Goal: Task Accomplishment & Management: Use online tool/utility

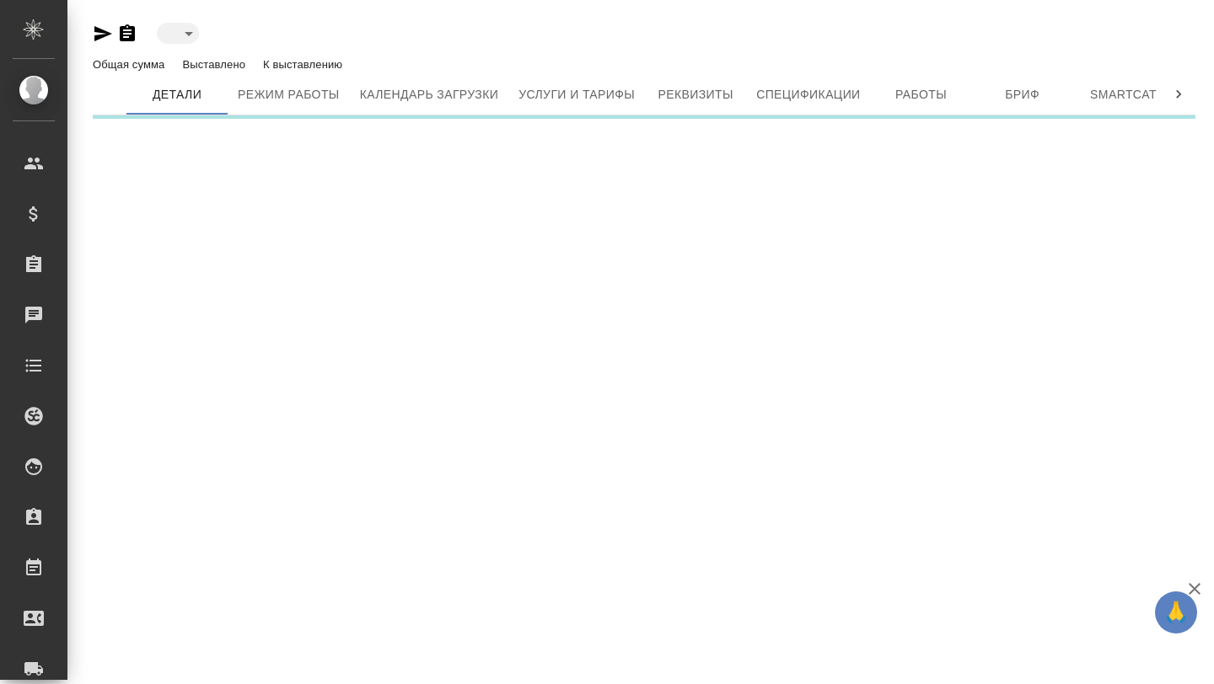
type input "active"
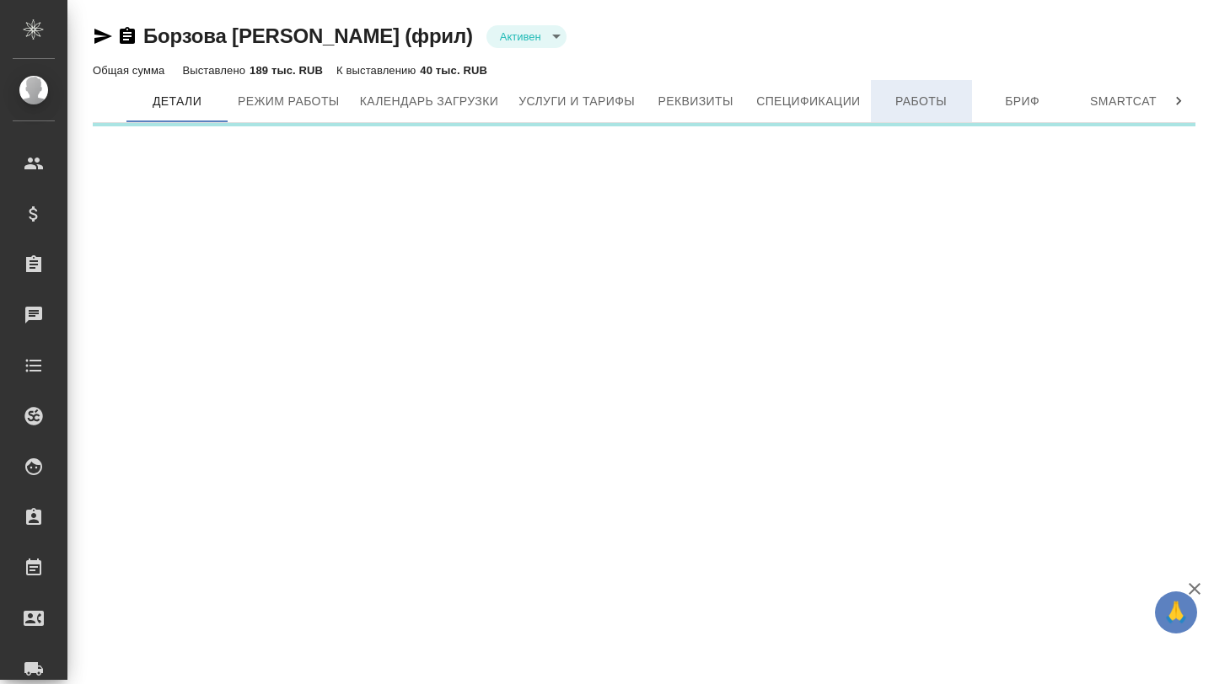
click at [937, 97] on span "Работы" at bounding box center [921, 101] width 81 height 21
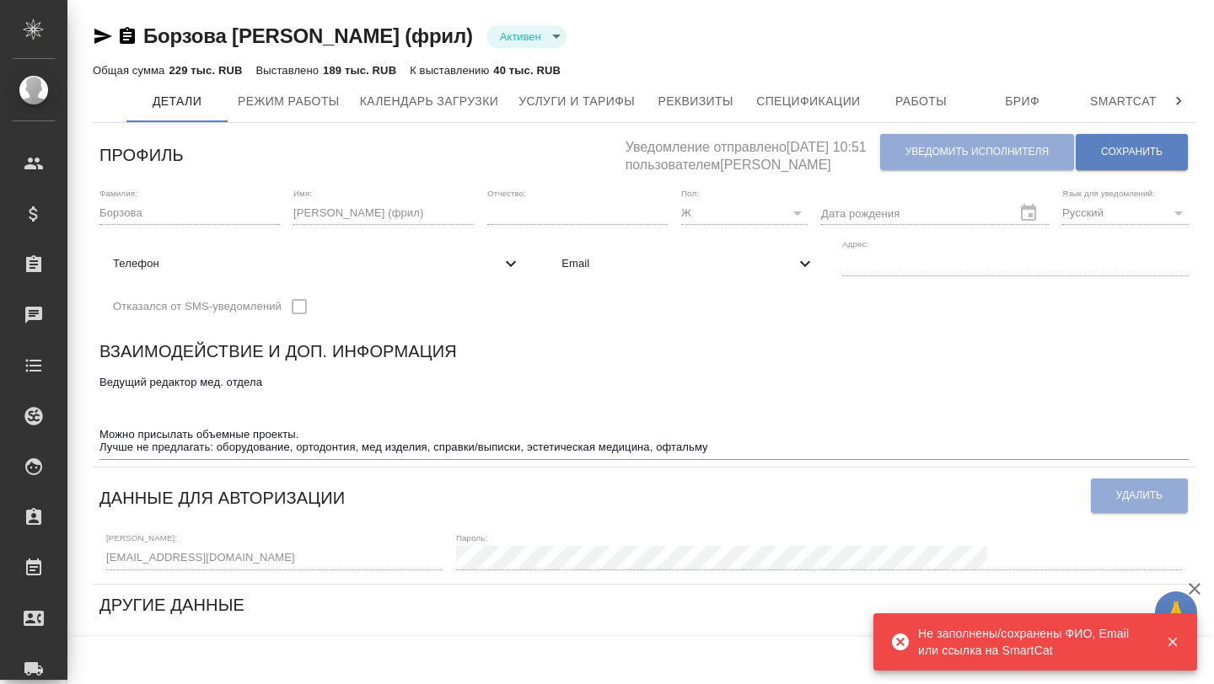
click at [902, 133] on div "Уведомление отправлено [DATE] 10:51 пользователем [PERSON_NAME] исполнителя Сох…" at bounding box center [906, 152] width 563 height 45
click at [937, 103] on span "Работы" at bounding box center [921, 101] width 81 height 21
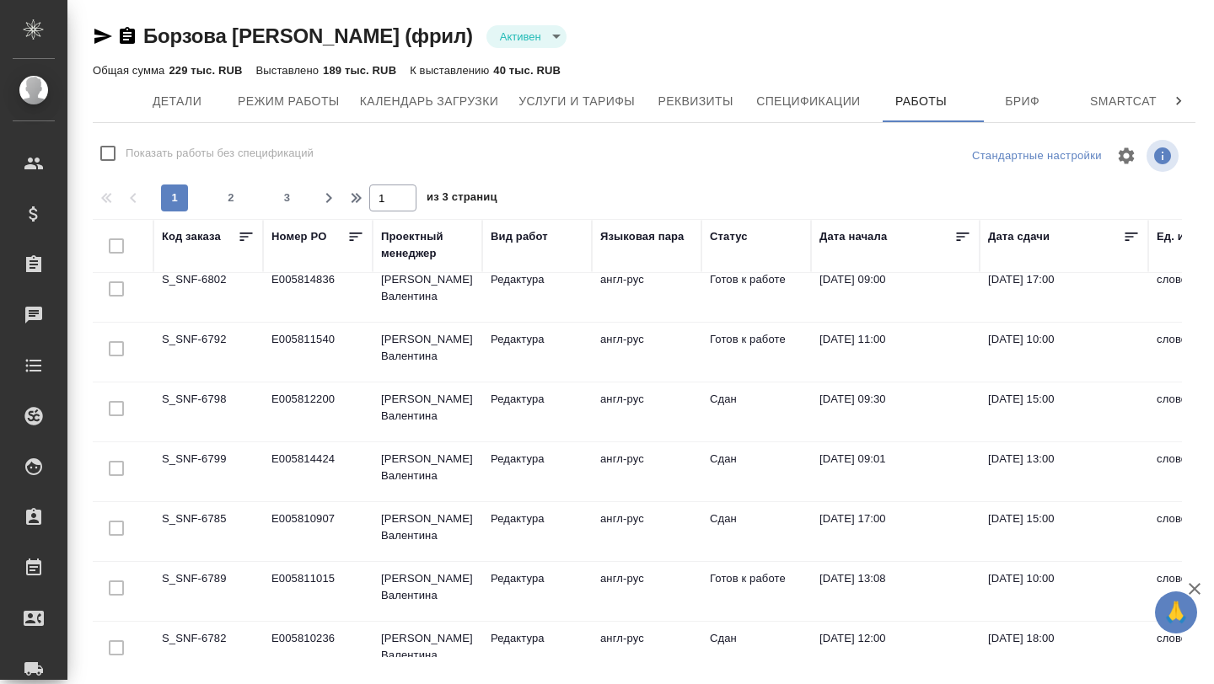
scroll to position [71, 3]
click at [208, 262] on td "S_SNF-6792" at bounding box center [208, 232] width 110 height 59
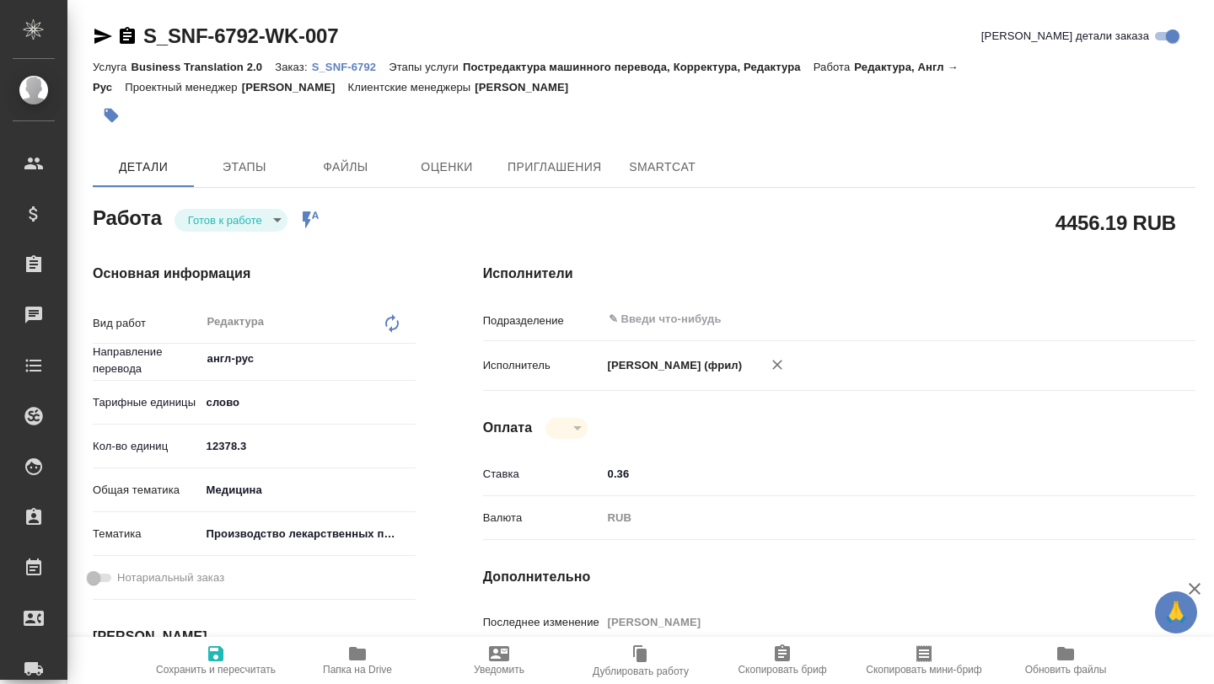
type textarea "x"
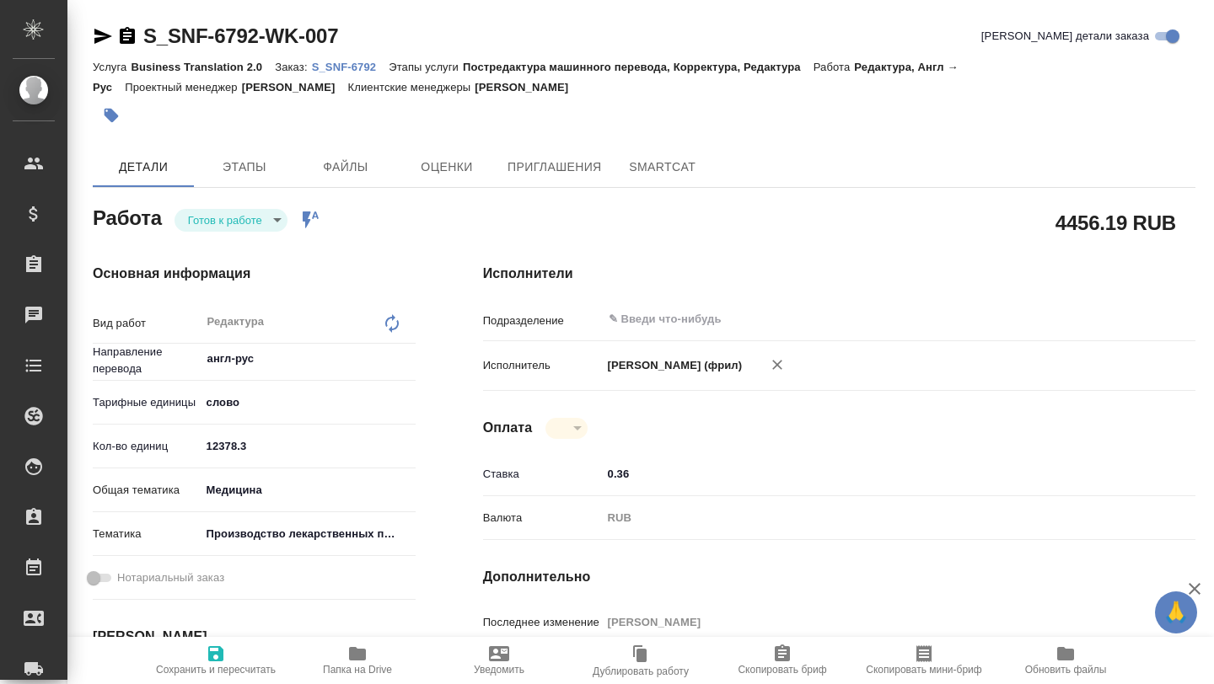
type textarea "x"
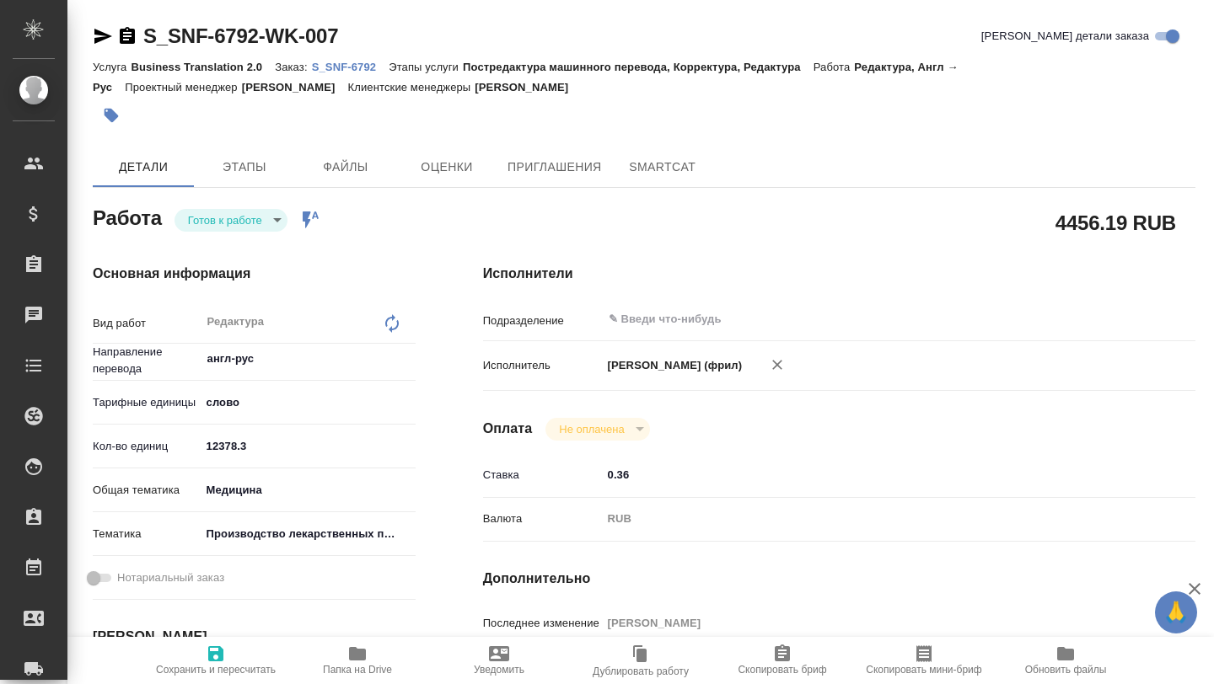
type textarea "x"
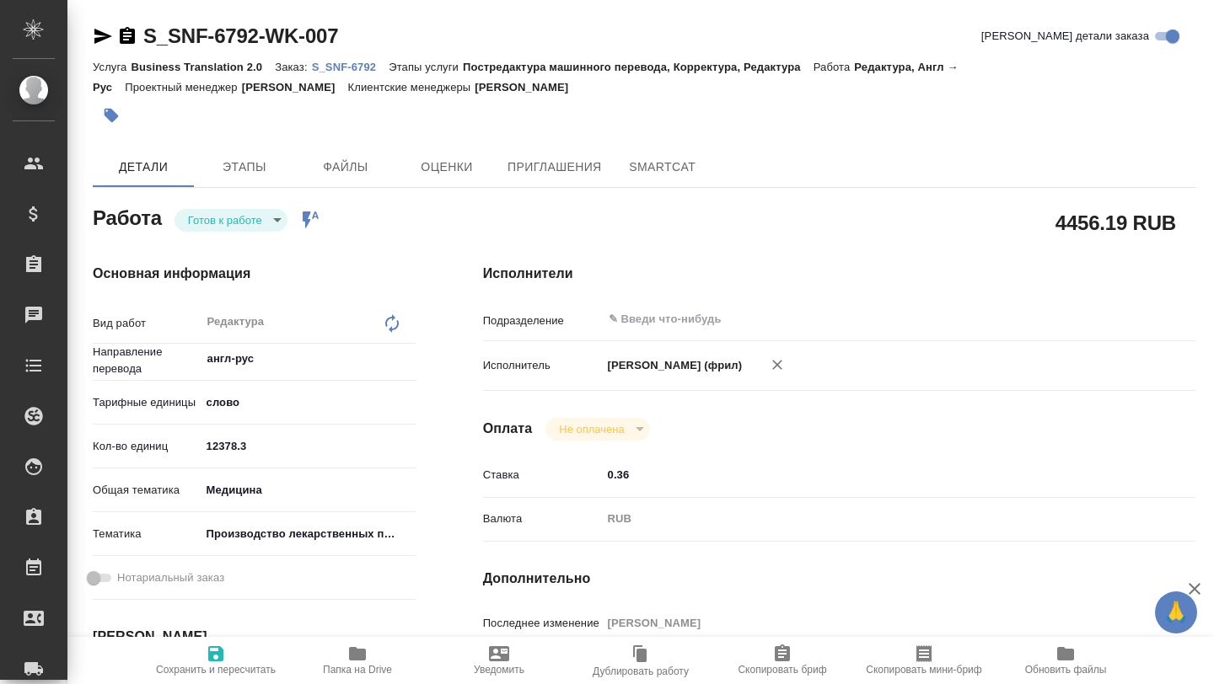
type textarea "x"
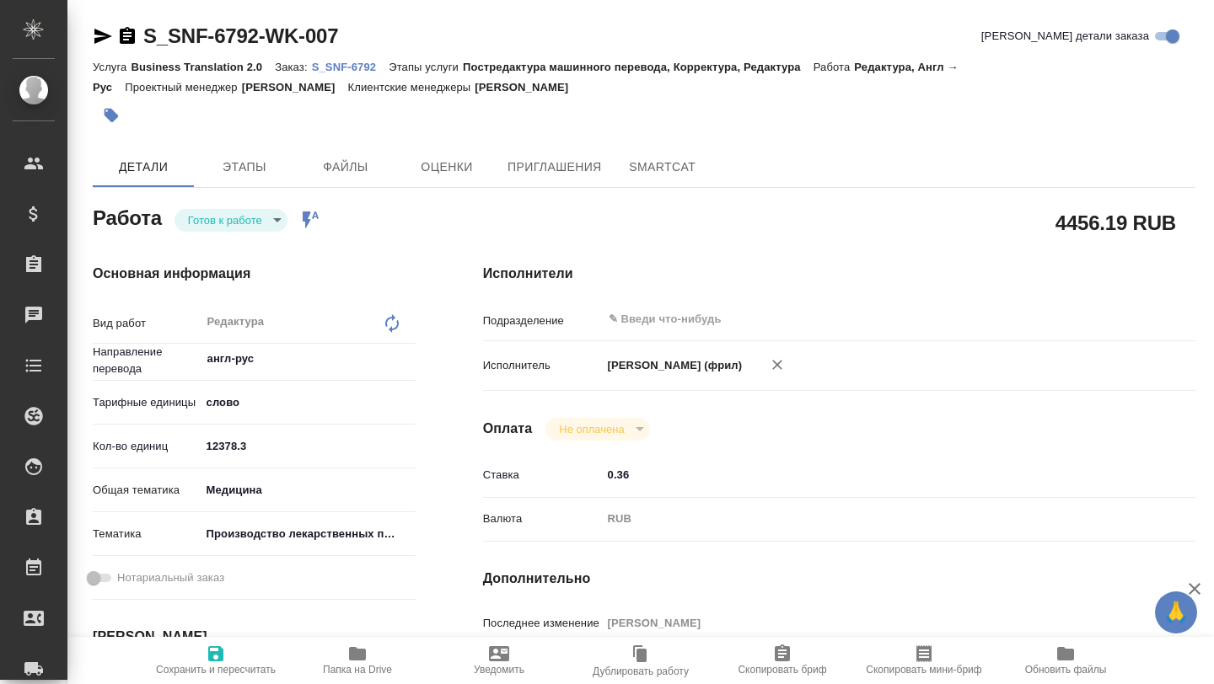
type textarea "x"
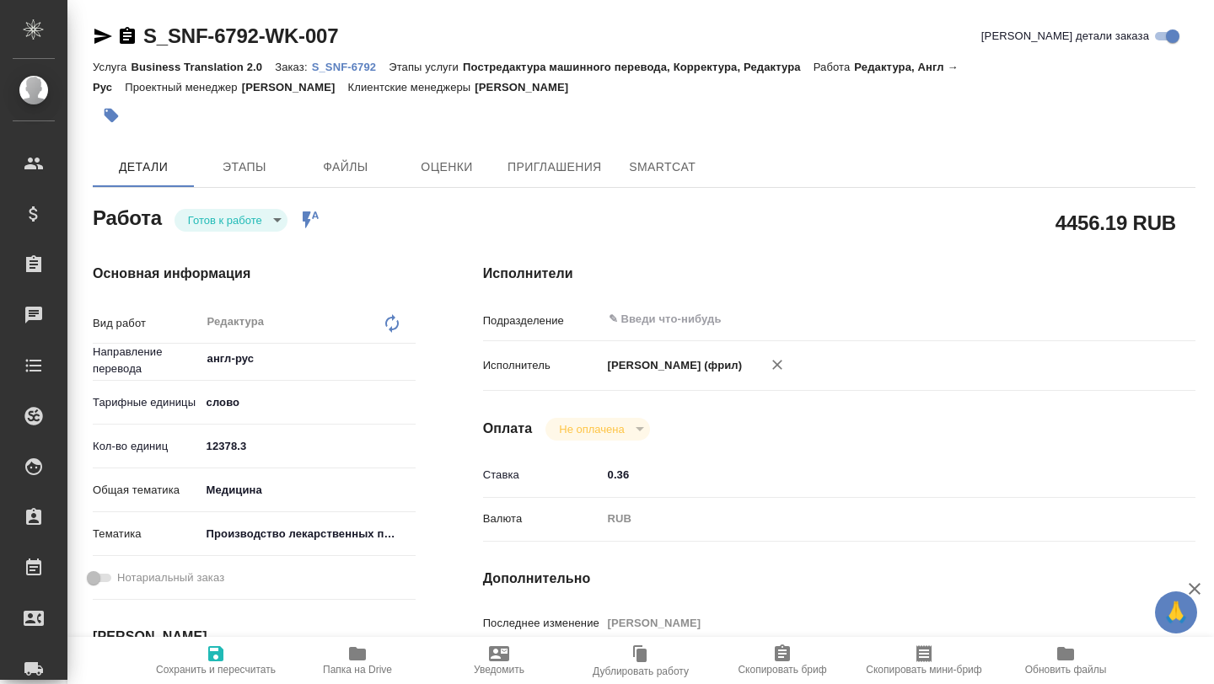
type textarea "x"
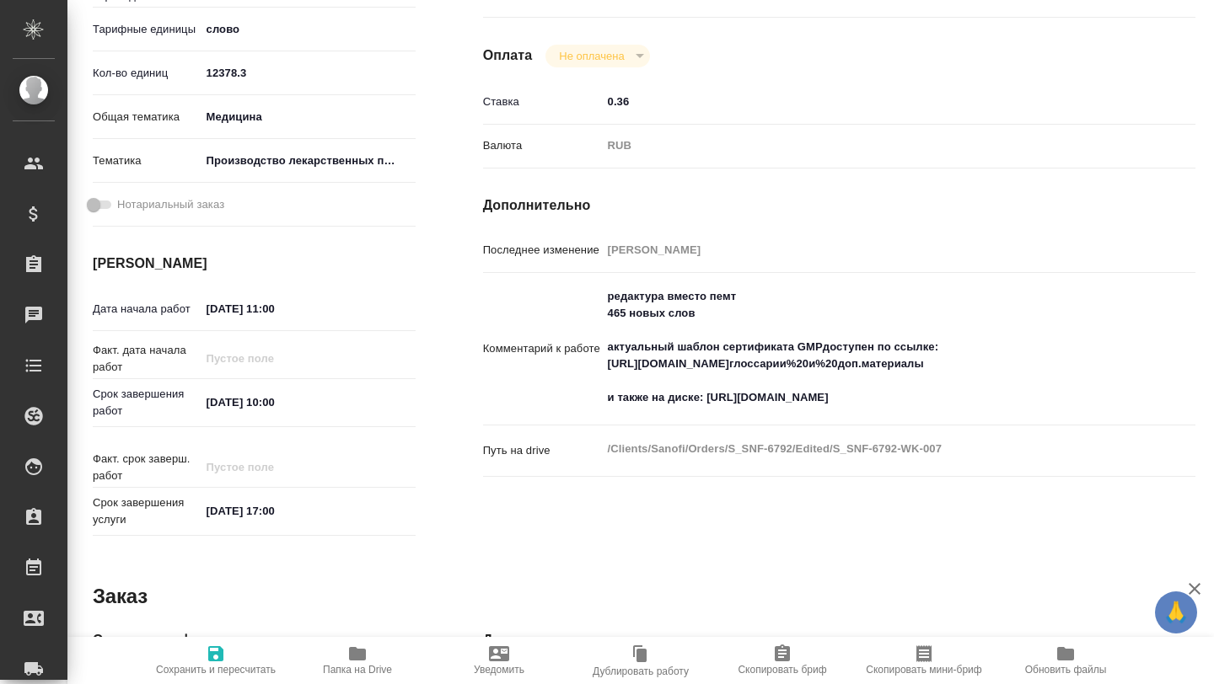
scroll to position [374, 0]
type textarea "x"
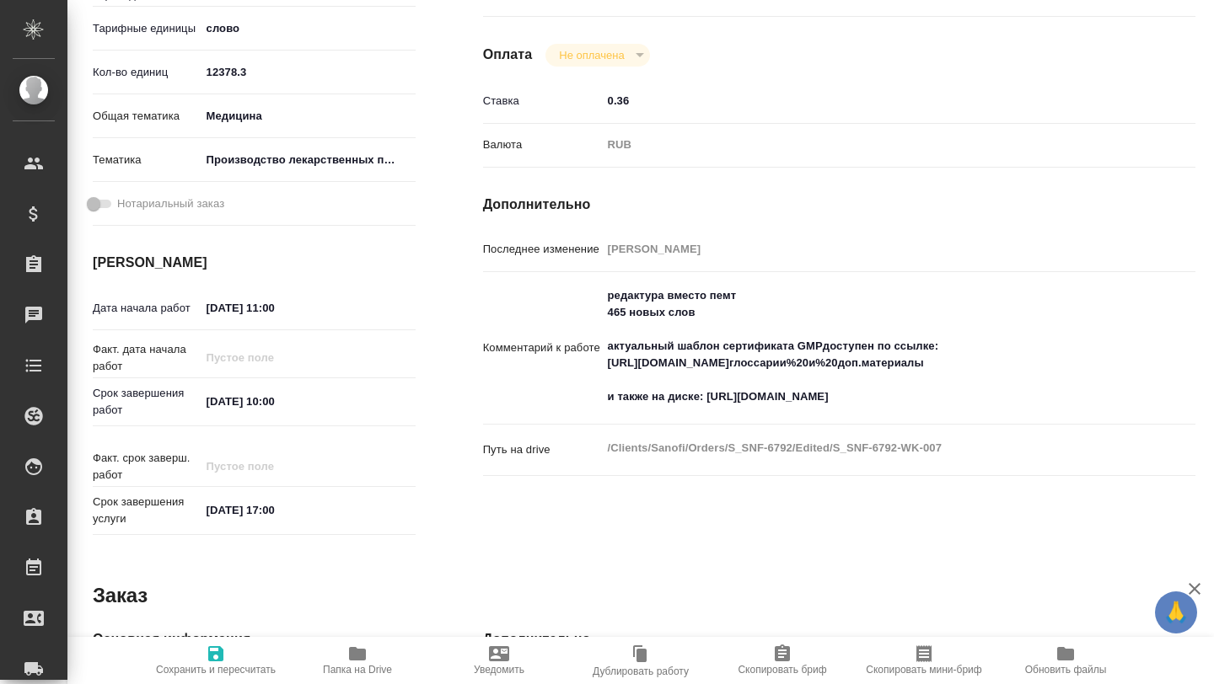
type textarea "x"
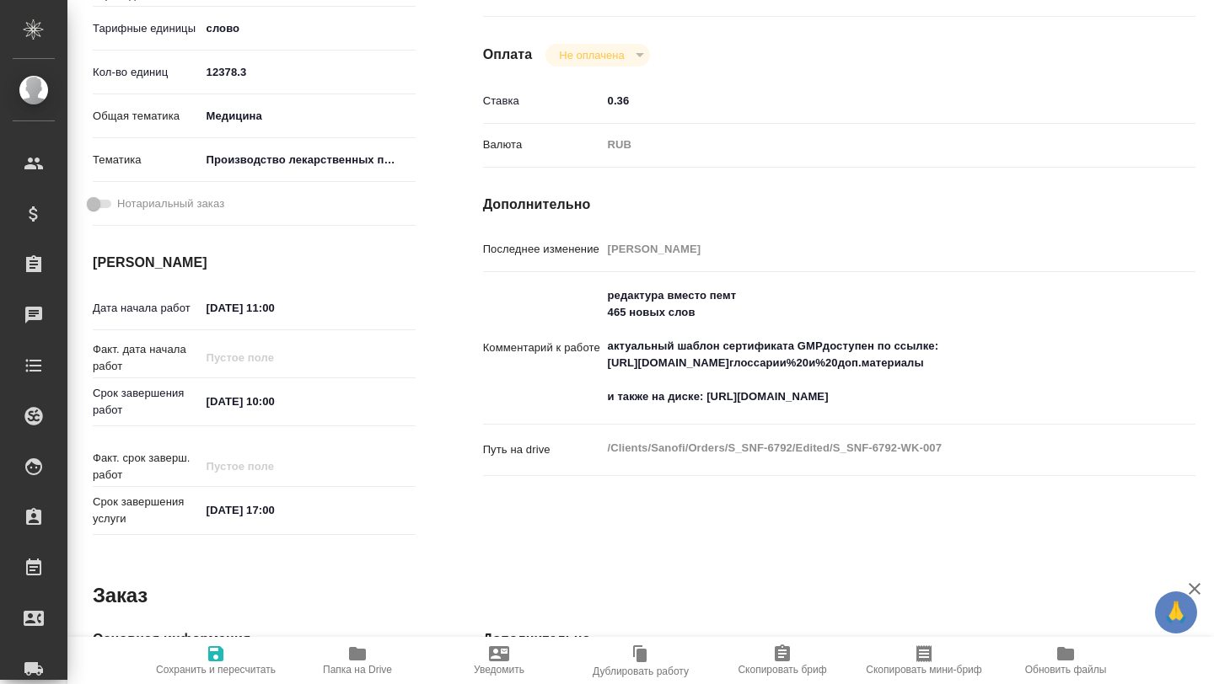
type textarea "x"
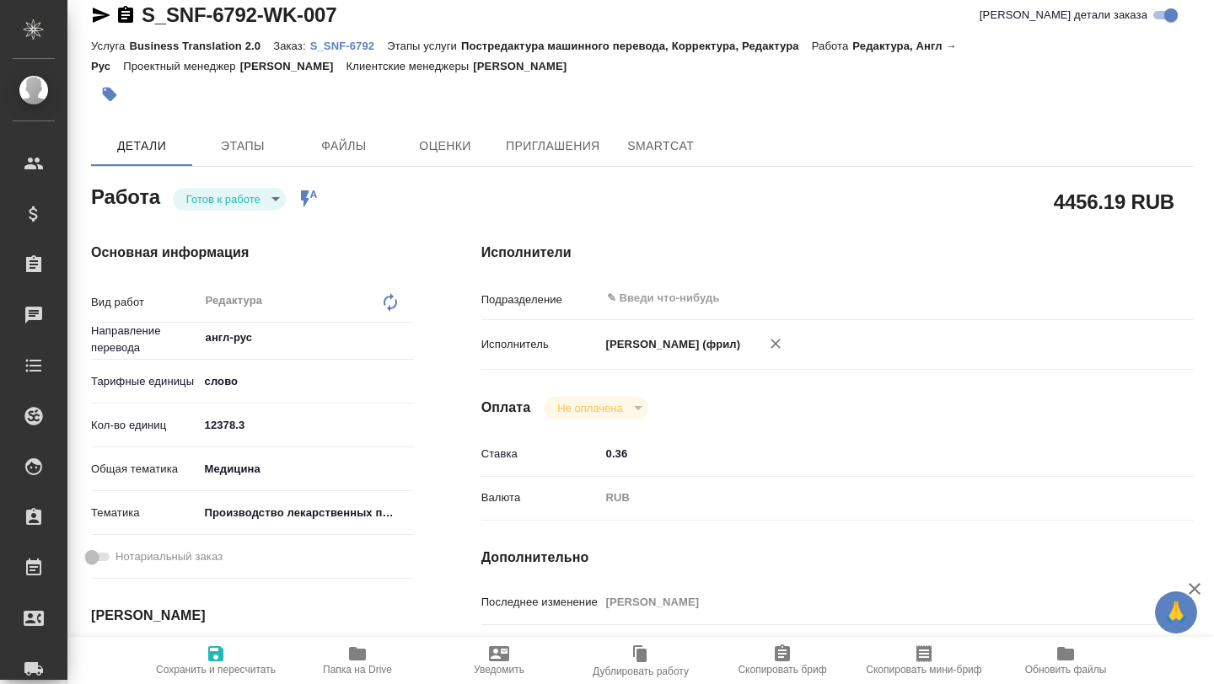
scroll to position [21, 3]
